Goal: Use online tool/utility: Utilize a website feature to perform a specific function

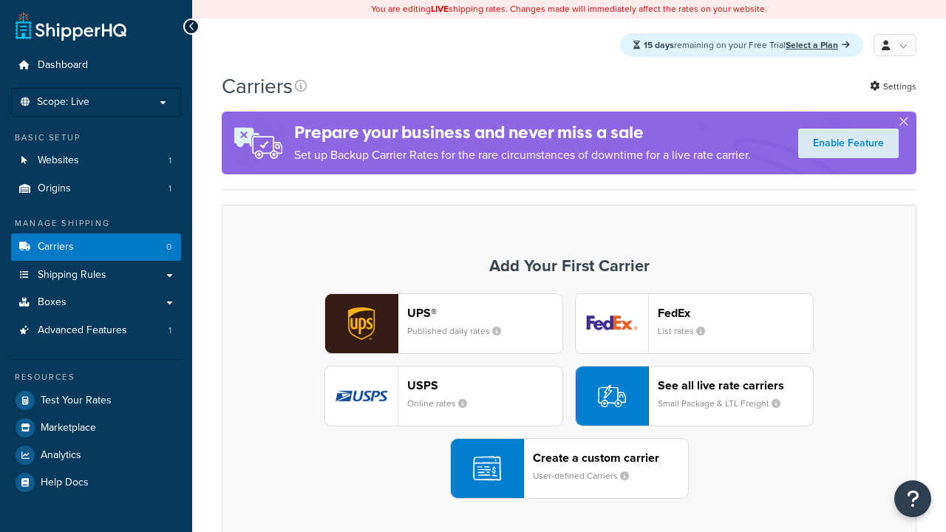
click at [444, 397] on div "USPS Online rates" at bounding box center [484, 396] width 155 height 35
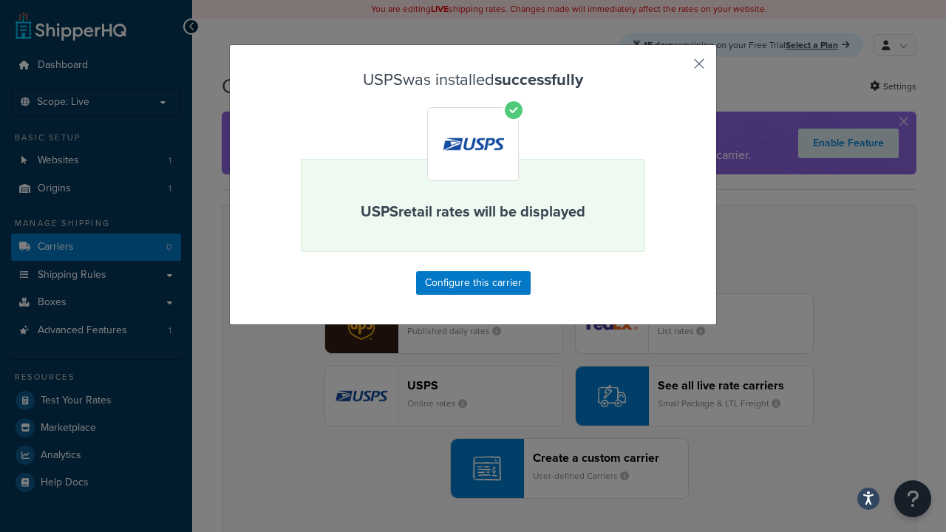
click at [677, 69] on button "button" at bounding box center [678, 69] width 4 height 4
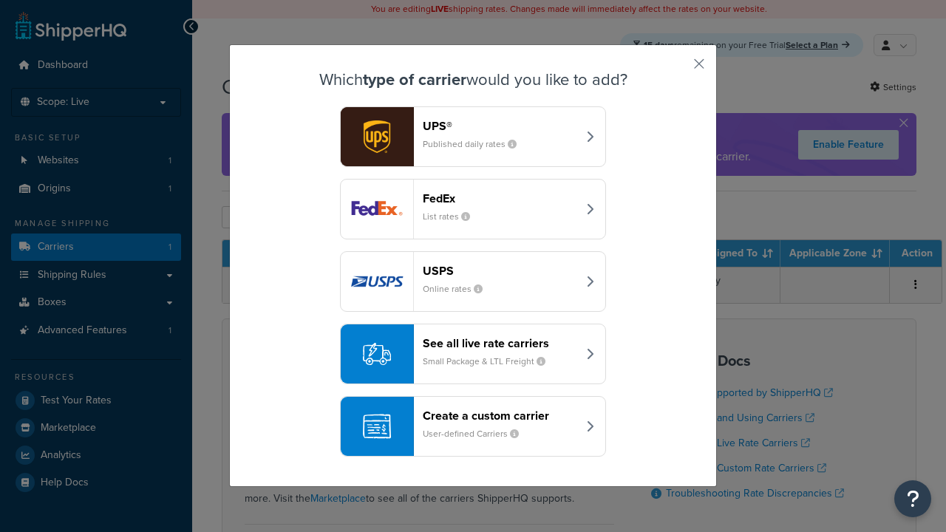
click at [473, 355] on div "See all live rate carriers Small Package & LTL Freight" at bounding box center [500, 353] width 155 height 35
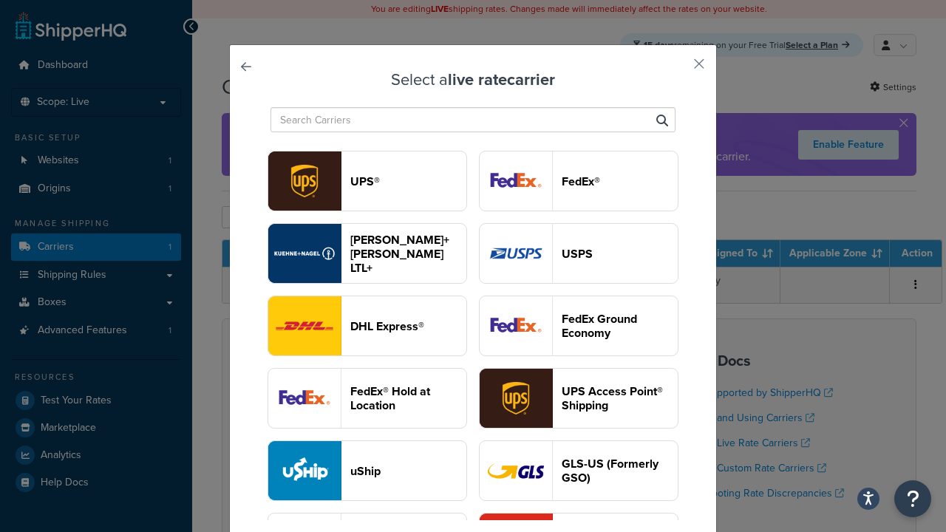
click at [408, 182] on header "UPS®" at bounding box center [408, 181] width 116 height 14
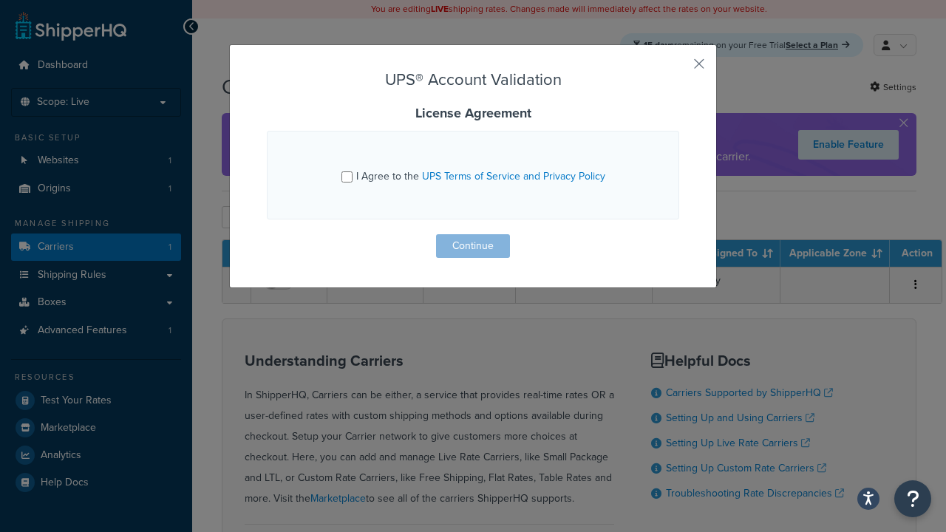
click at [348, 177] on input "I Agree to the UPS Terms of Service and Privacy Policy" at bounding box center [347, 177] width 11 height 11
checkbox input "true"
click at [473, 246] on button "Continue" at bounding box center [473, 246] width 74 height 24
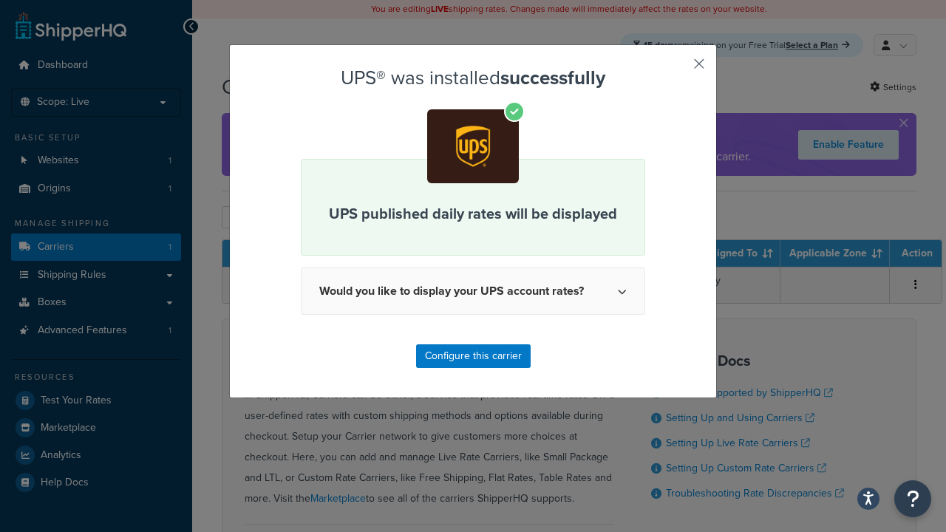
click at [677, 69] on button "button" at bounding box center [678, 69] width 4 height 4
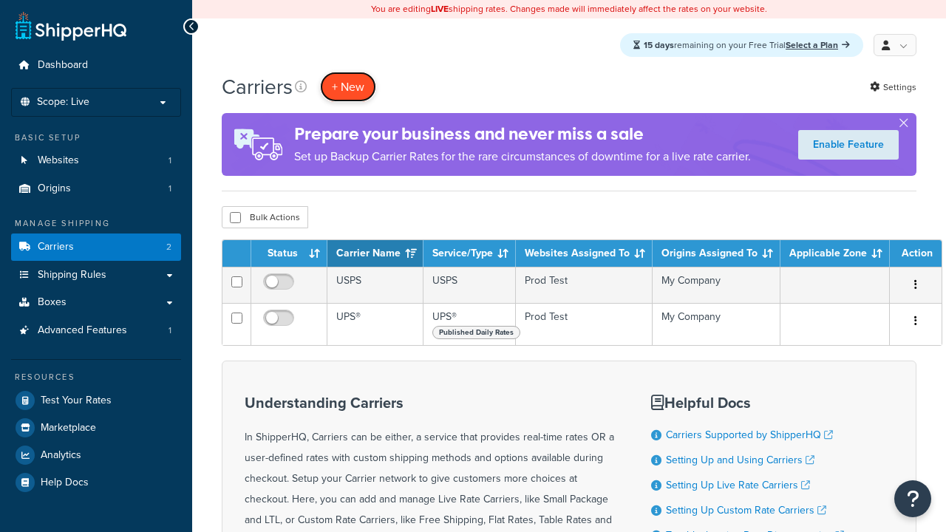
click at [348, 87] on button "+ New" at bounding box center [348, 87] width 56 height 30
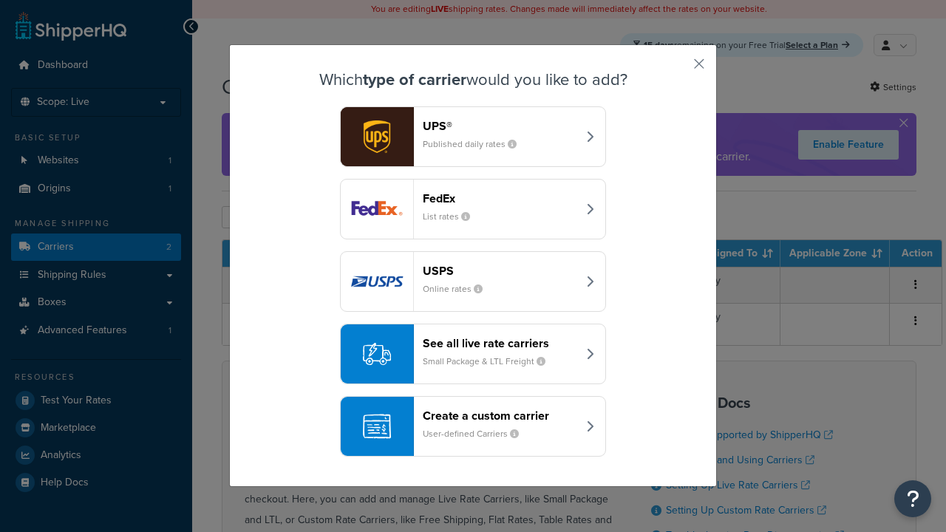
click at [500, 199] on header "FedEx" at bounding box center [500, 198] width 155 height 14
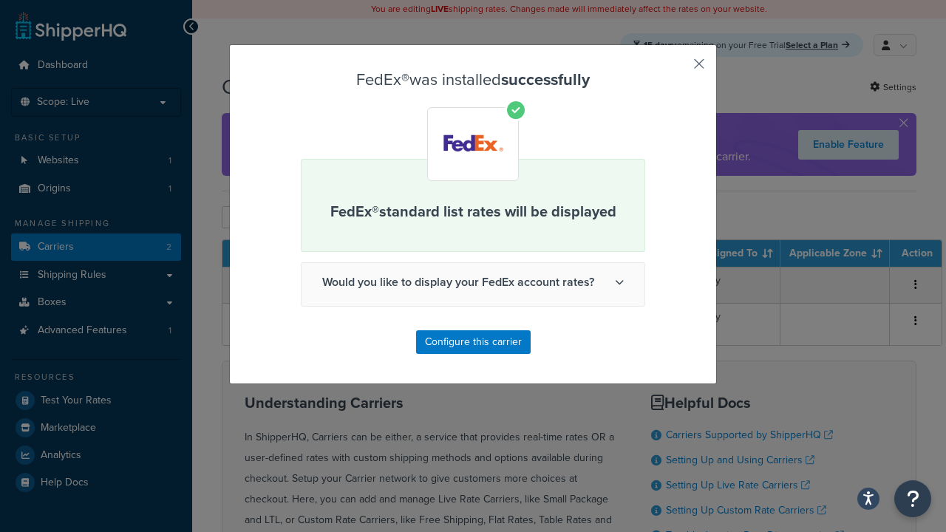
click at [677, 69] on button "button" at bounding box center [678, 69] width 4 height 4
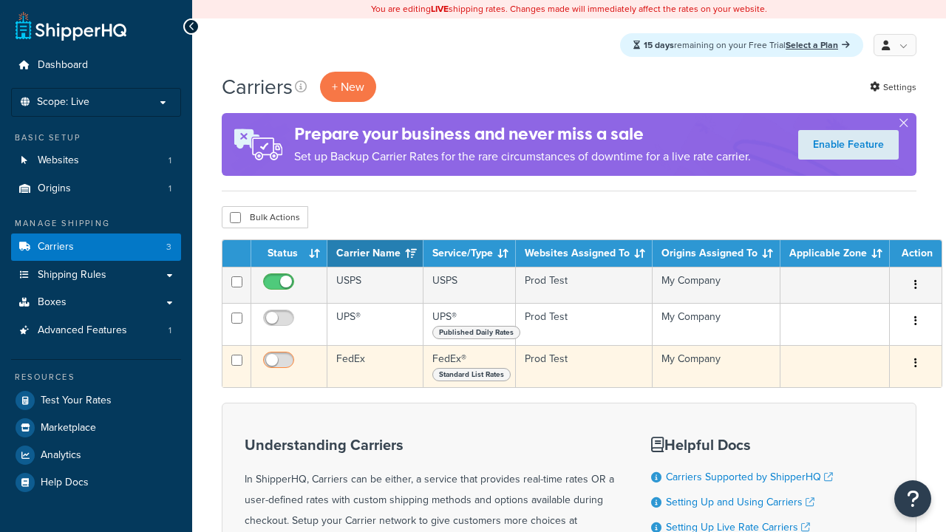
click at [280, 323] on input "checkbox" at bounding box center [280, 322] width 41 height 18
checkbox input "true"
click at [280, 366] on input "checkbox" at bounding box center [280, 364] width 41 height 18
checkbox input "true"
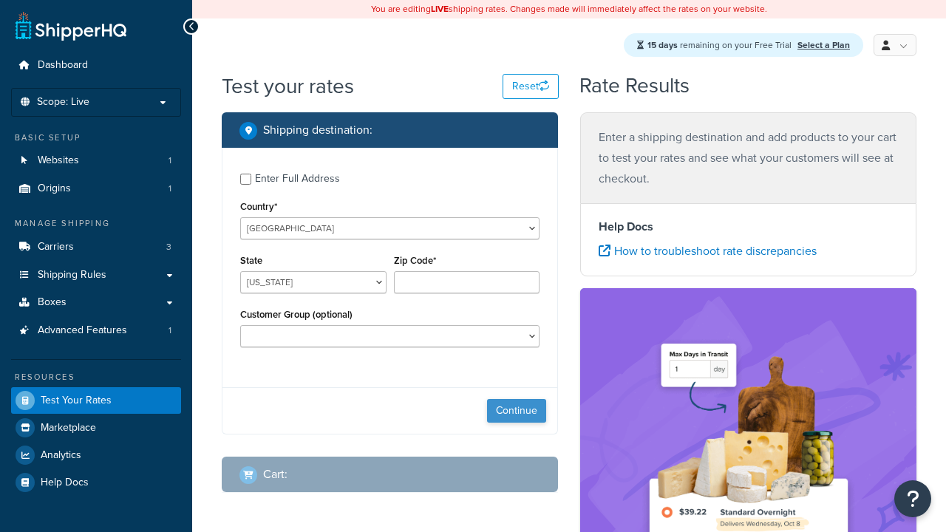
click at [517, 413] on button "Continue" at bounding box center [516, 411] width 59 height 24
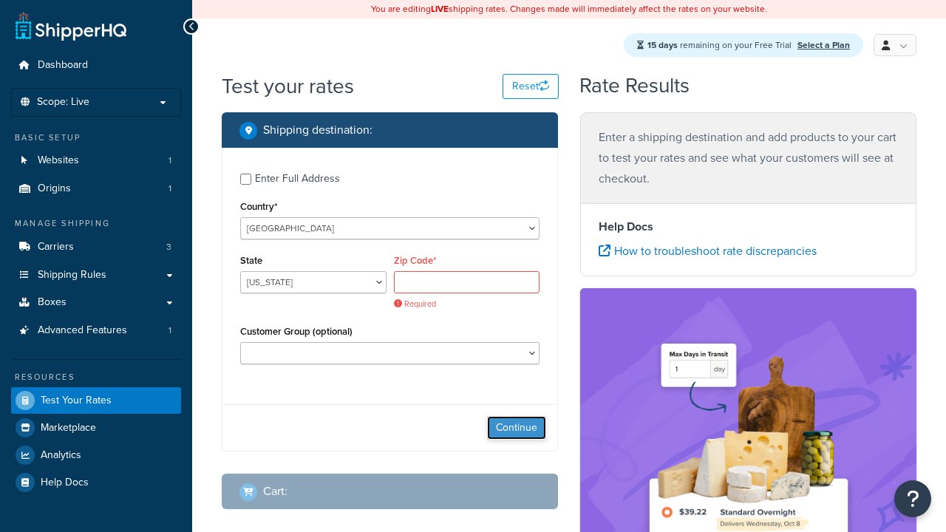
select select "[GEOGRAPHIC_DATA]"
type input "78628"
click at [517, 416] on button "Continue" at bounding box center [516, 428] width 59 height 24
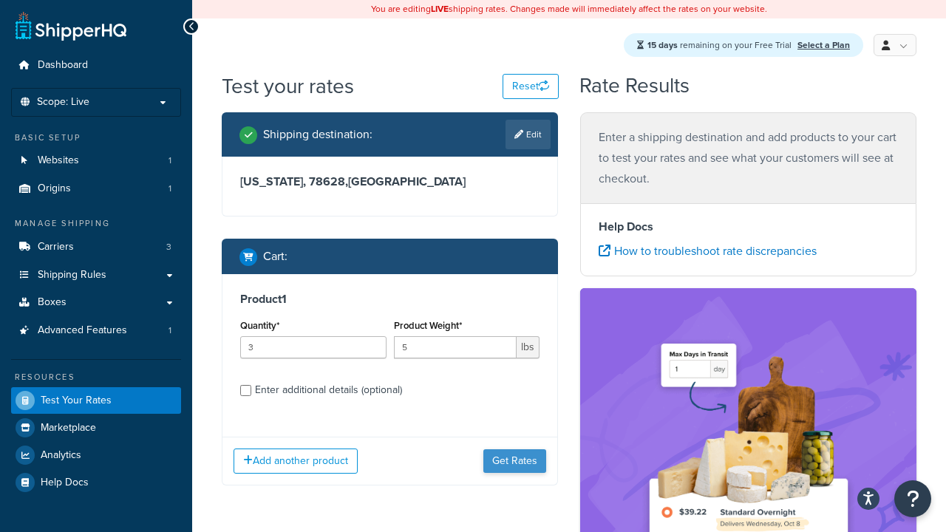
type input "5"
click at [515, 449] on button "Get Rates" at bounding box center [515, 461] width 63 height 24
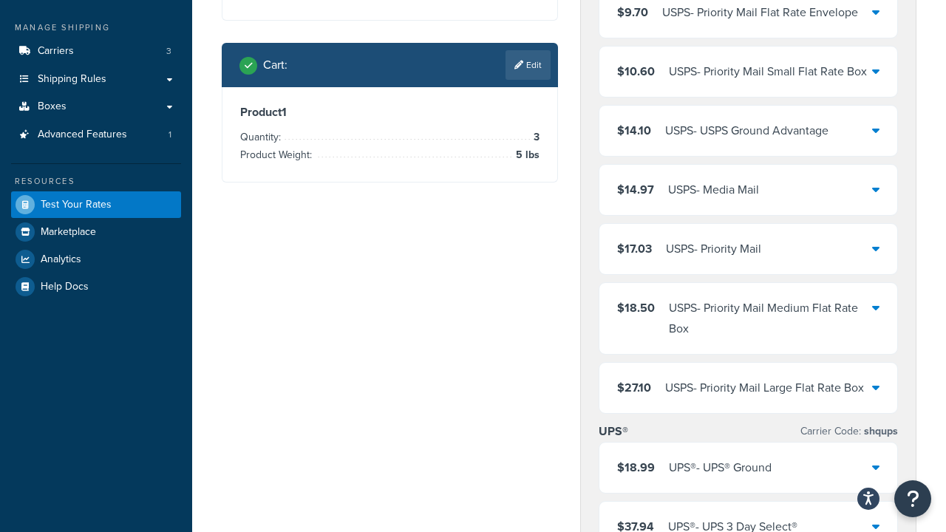
click at [748, 23] on div "USPS - Priority Mail Flat Rate Envelope" at bounding box center [760, 12] width 196 height 21
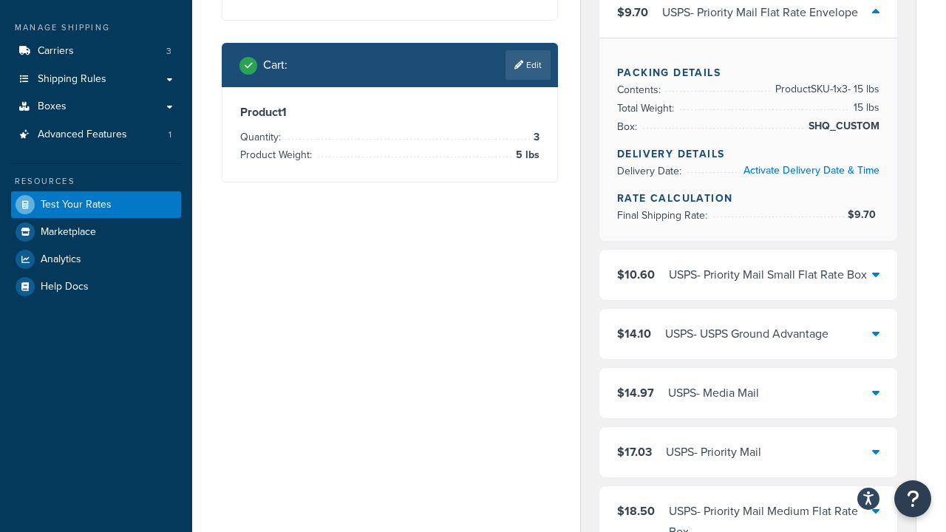
scroll to position [184, 0]
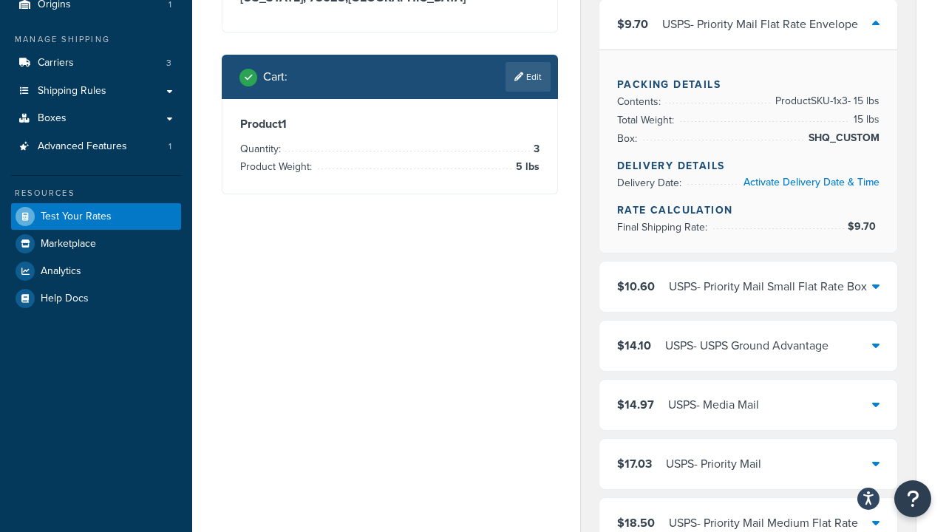
click at [748, 277] on div "USPS - Priority Mail Small Flat Rate Box" at bounding box center [768, 287] width 198 height 21
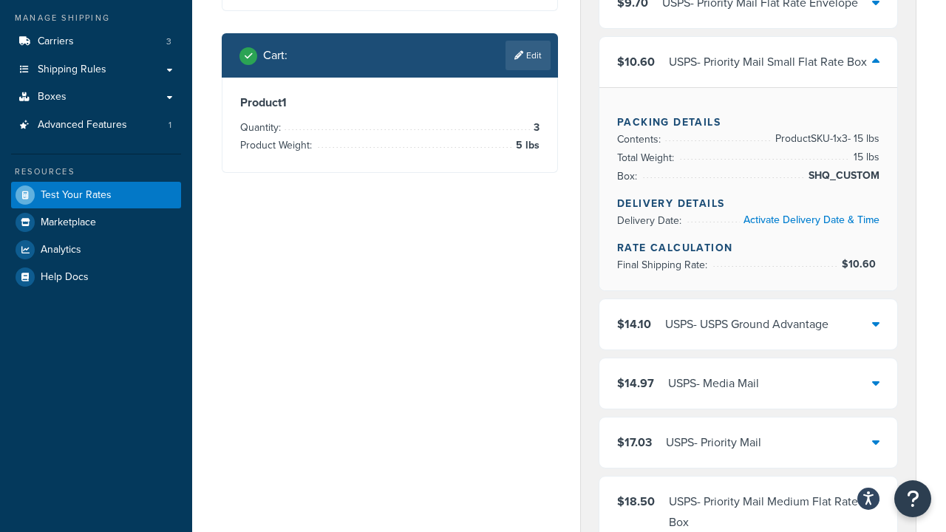
click at [748, 325] on div "USPS - USPS Ground Advantage" at bounding box center [746, 324] width 163 height 21
click at [748, 384] on div "USPS - Media Mail" at bounding box center [713, 383] width 91 height 21
click at [748, 444] on div "USPS - Priority Mail" at bounding box center [713, 442] width 95 height 21
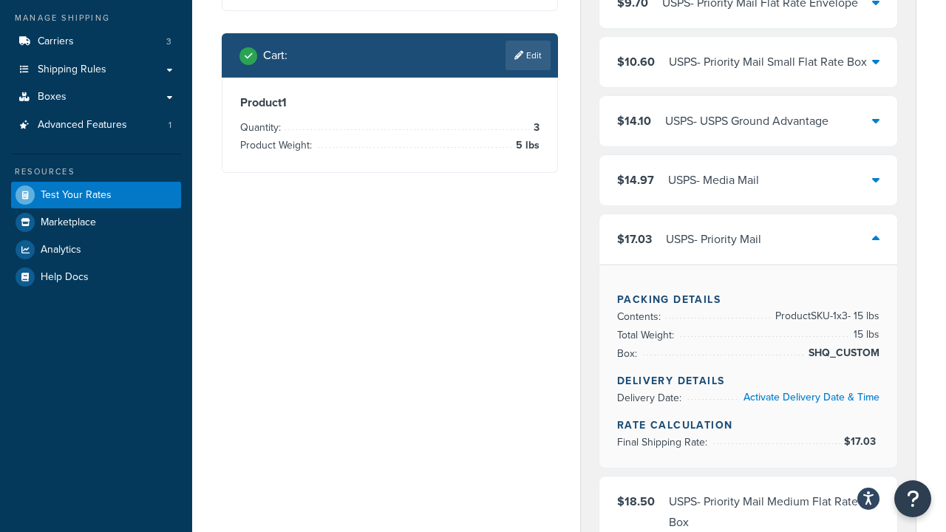
click at [748, 497] on div "USPS - Priority Mail Medium Flat Rate Box" at bounding box center [770, 512] width 203 height 41
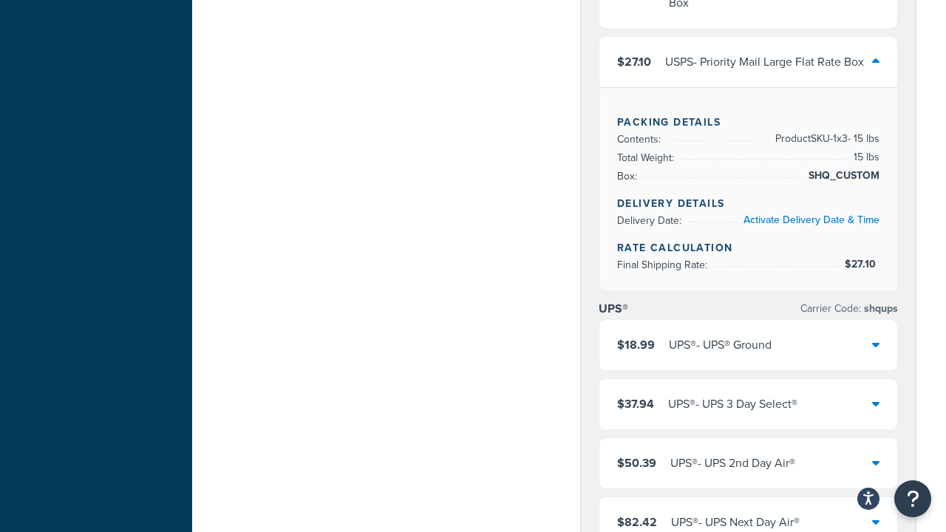
click at [748, 335] on div "UPS® - UPS® Ground" at bounding box center [720, 345] width 103 height 21
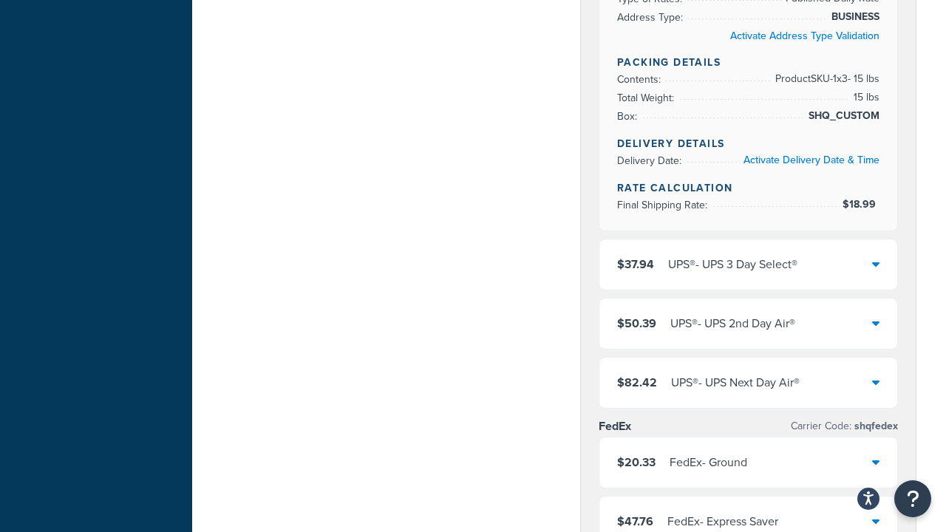
click at [748, 325] on div "UPS® - UPS 2nd Day Air®" at bounding box center [733, 323] width 125 height 21
click at [748, 393] on div "UPS® - UPS Next Day Air®" at bounding box center [735, 383] width 129 height 21
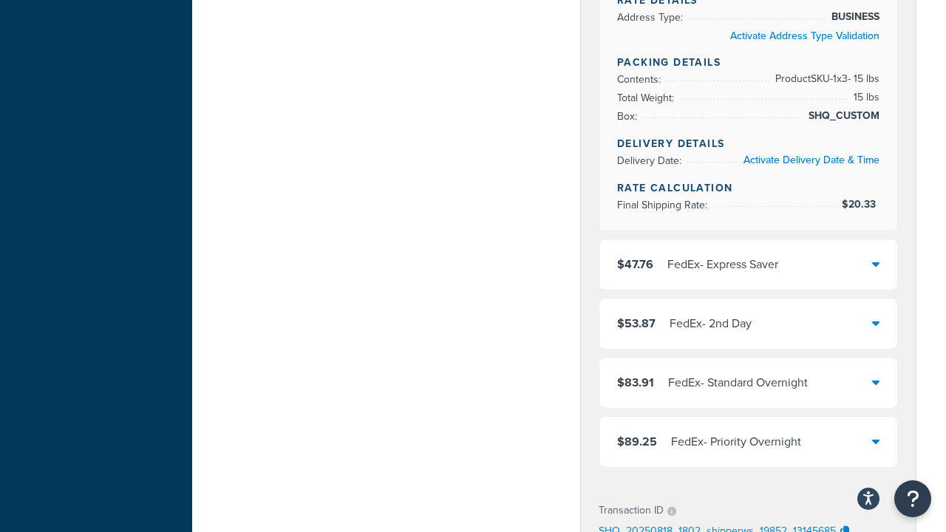
click at [748, 325] on div "FedEx - 2nd Day" at bounding box center [711, 323] width 82 height 21
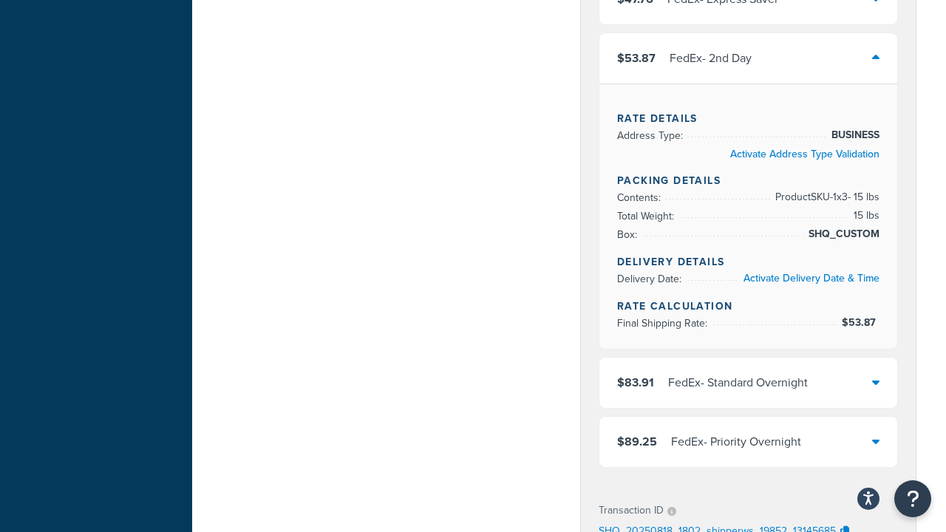
click at [748, 393] on div "FedEx - Standard Overnight" at bounding box center [738, 383] width 140 height 21
